Goal: Task Accomplishment & Management: Use online tool/utility

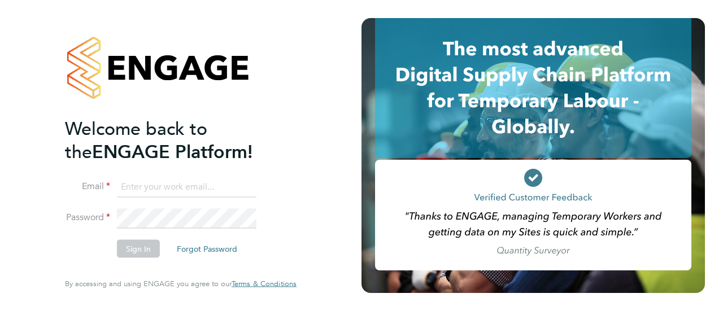
type input "[EMAIL_ADDRESS][PERSON_NAME][PERSON_NAME][DOMAIN_NAME]"
click at [145, 252] on button "Sign In" at bounding box center [138, 249] width 43 height 18
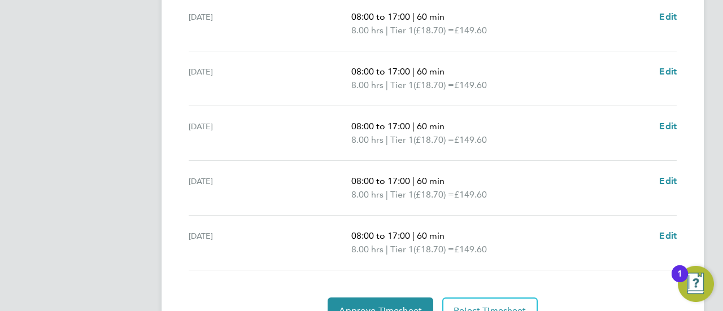
scroll to position [512, 0]
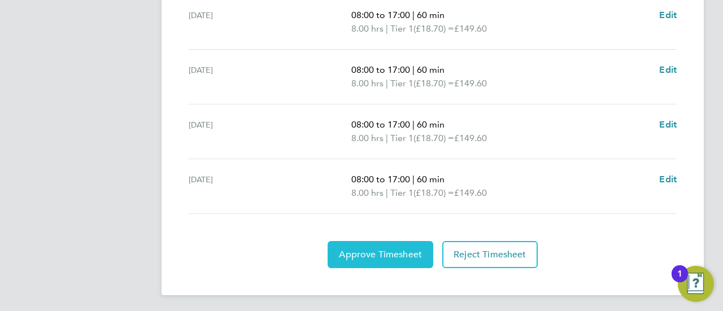
click at [371, 256] on span "Approve Timesheet" at bounding box center [380, 254] width 83 height 11
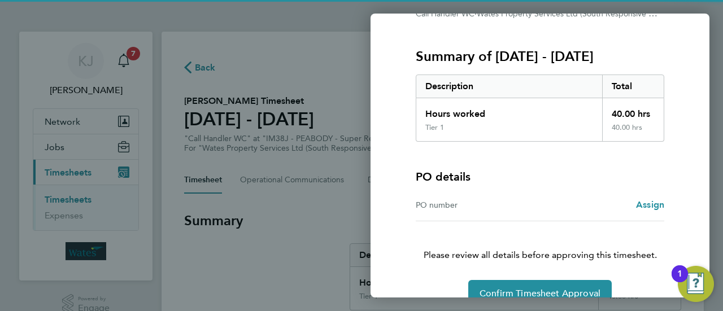
scroll to position [151, 0]
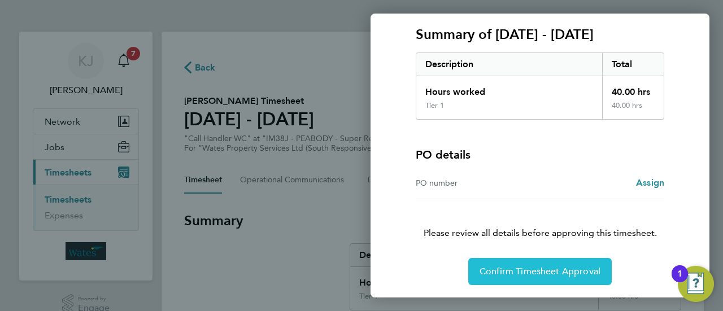
click at [514, 281] on button "Confirm Timesheet Approval" at bounding box center [539, 271] width 143 height 27
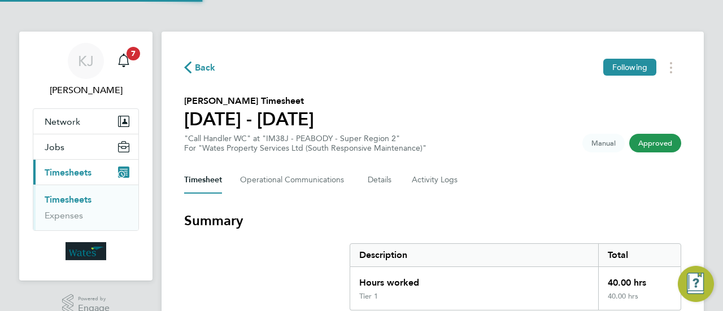
click at [208, 75] on div "Back Following" at bounding box center [432, 68] width 497 height 18
click at [206, 69] on span "Back" at bounding box center [205, 68] width 21 height 14
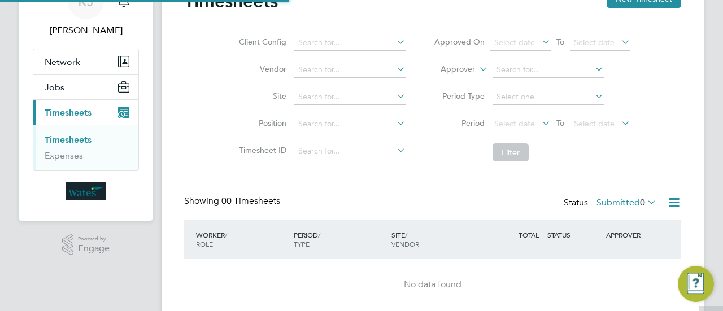
scroll to position [100, 0]
